Goal: Find contact information: Find contact information

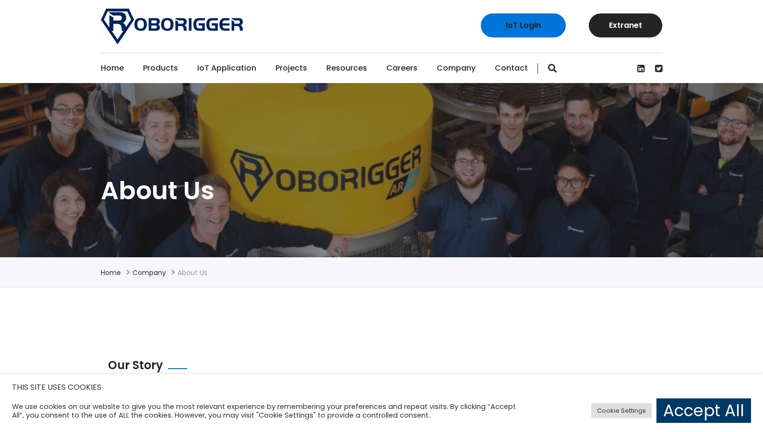
click at [113, 70] on link "Home" at bounding box center [112, 68] width 23 height 30
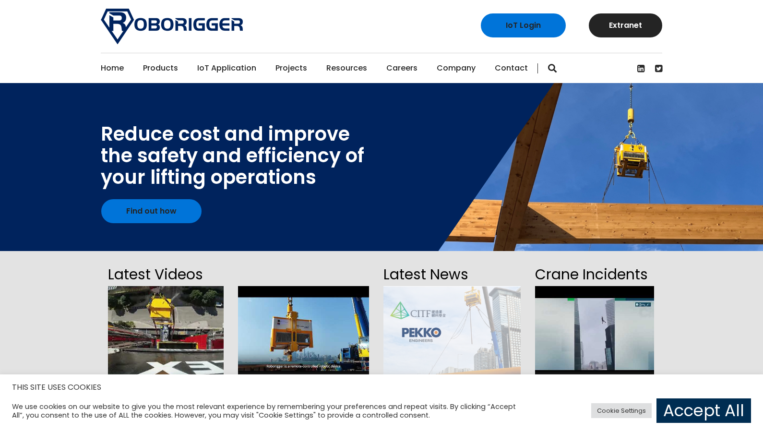
click at [661, 409] on link "Accept All" at bounding box center [704, 410] width 95 height 24
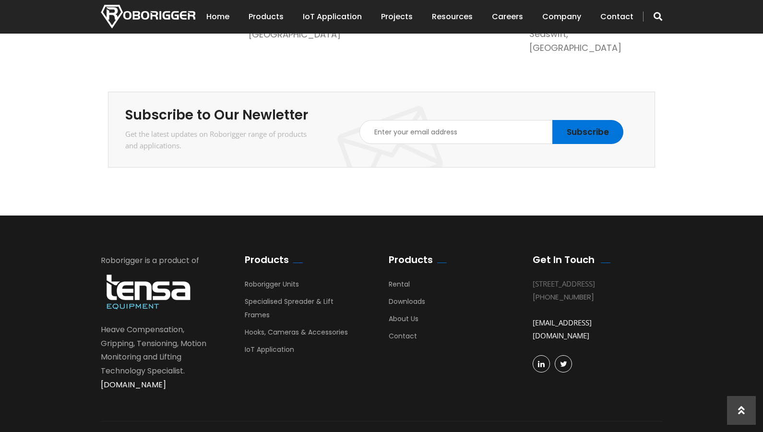
scroll to position [1686, 0]
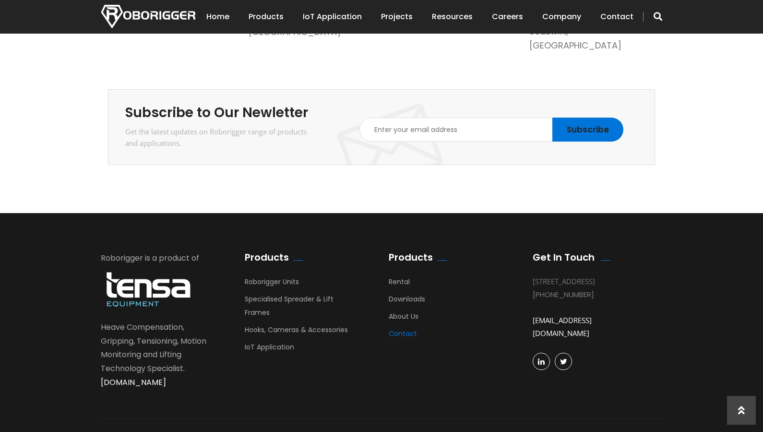
click at [413, 329] on link "Contact" at bounding box center [403, 336] width 28 height 14
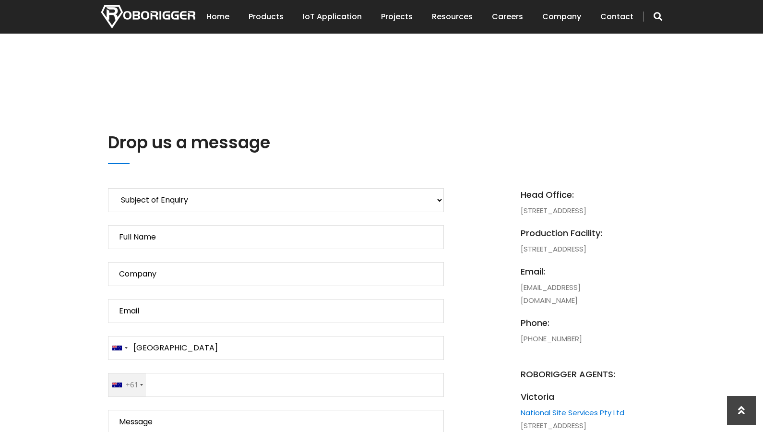
scroll to position [336, 0]
